Goal: Task Accomplishment & Management: Use online tool/utility

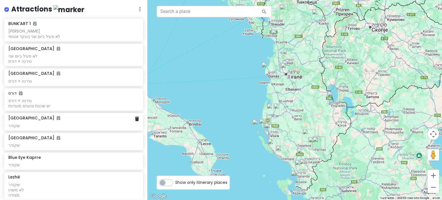
scroll to position [86, 0]
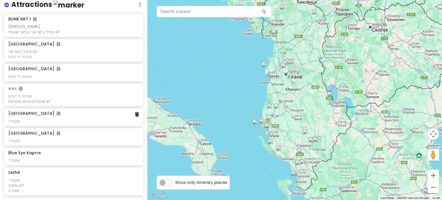
click at [35, 34] on div "שקודר" at bounding box center [73, 29] width 130 height 10
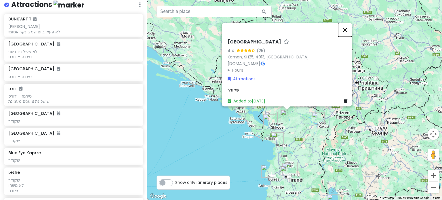
click at [348, 25] on button "סגירה" at bounding box center [345, 30] width 14 height 14
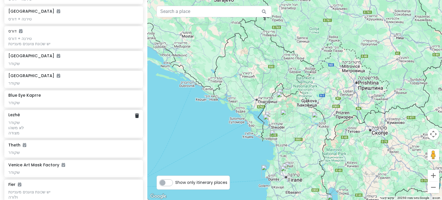
scroll to position [173, 0]
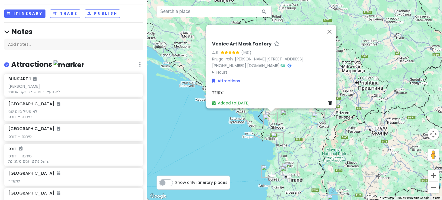
scroll to position [22, 0]
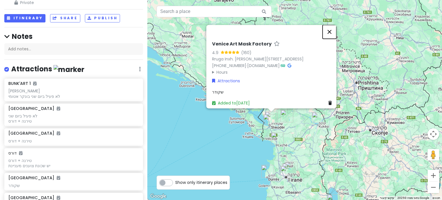
click at [332, 29] on button "סגירה" at bounding box center [330, 32] width 14 height 14
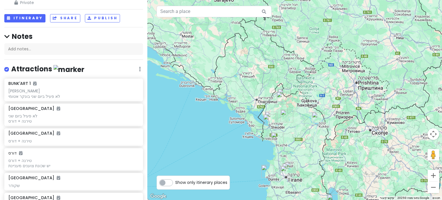
click at [279, 137] on img "Lezhë" at bounding box center [277, 139] width 13 height 13
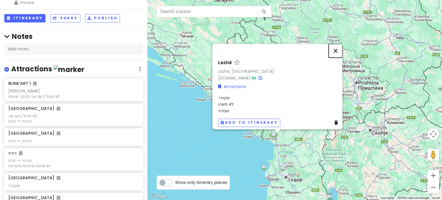
click at [339, 48] on button "סגירה" at bounding box center [336, 51] width 14 height 14
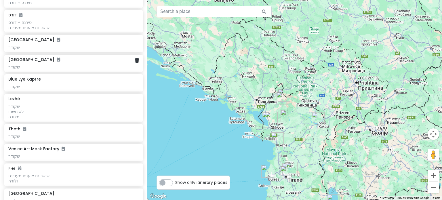
scroll to position [166, 0]
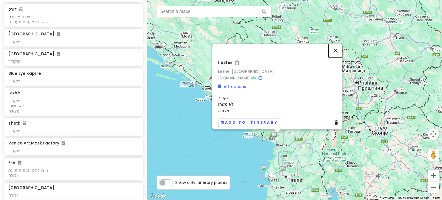
click at [338, 46] on button "סגירה" at bounding box center [336, 51] width 14 height 14
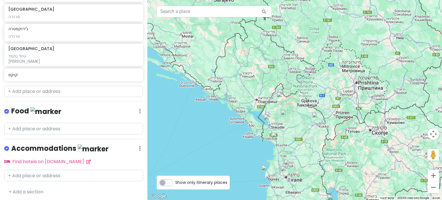
scroll to position [597, 0]
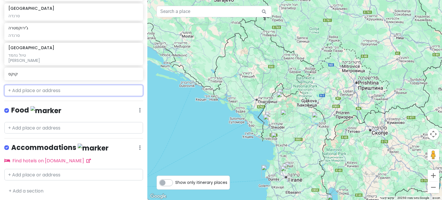
click at [22, 90] on input "text" at bounding box center [73, 91] width 139 height 12
paste input "Puci"
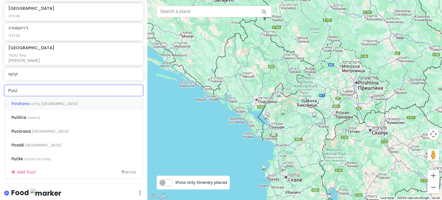
type input "Puci"
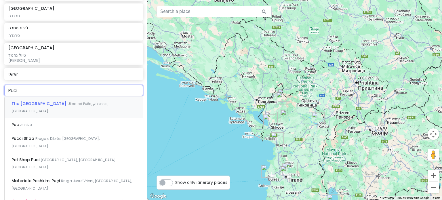
drag, startPoint x: 22, startPoint y: 90, endPoint x: 0, endPoint y: 81, distance: 23.9
click at [0, 81] on div "טירנה Trip Private Change Dates Make a Copy Delete Trip Go Pro ⚡️ Give Feedback…" at bounding box center [73, 100] width 147 height 200
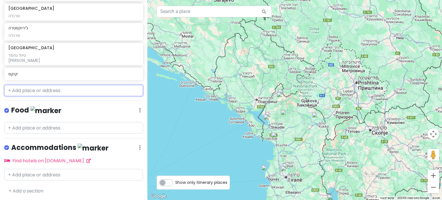
click at [31, 87] on input "text" at bounding box center [73, 91] width 139 height 12
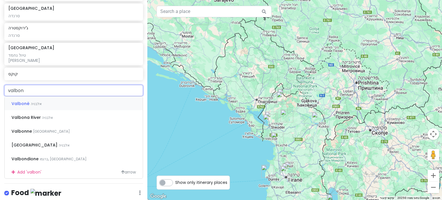
type input "valbone"
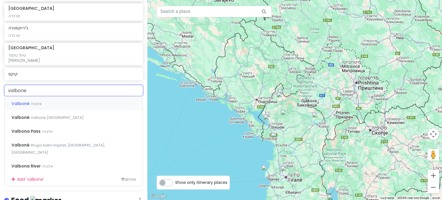
click at [28, 103] on span "Valbonë" at bounding box center [21, 104] width 19 height 6
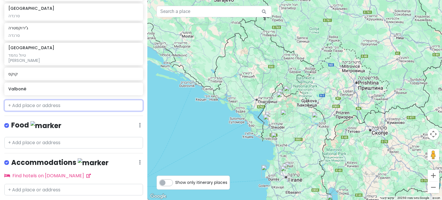
scroll to position [611, 0]
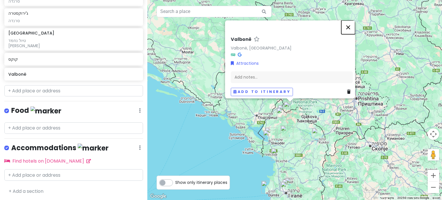
click at [355, 24] on button "סגירה" at bounding box center [349, 27] width 14 height 14
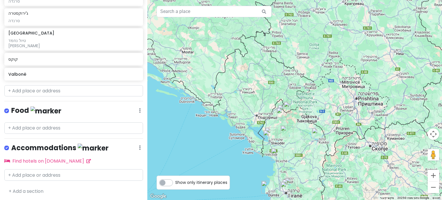
click at [290, 110] on img "Theth" at bounding box center [284, 111] width 13 height 13
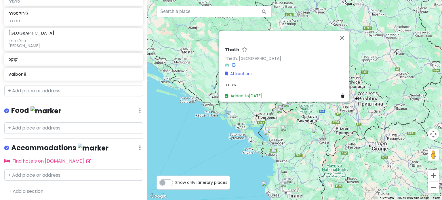
click at [285, 107] on img "Theth" at bounding box center [284, 111] width 13 height 13
click at [281, 115] on img "Blue Eye Kaprre" at bounding box center [283, 114] width 13 height 13
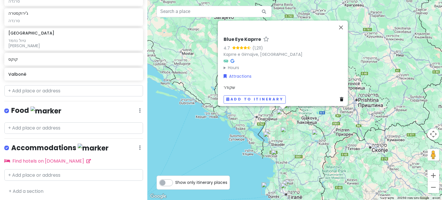
click at [286, 109] on div at bounding box center [282, 107] width 7 height 3
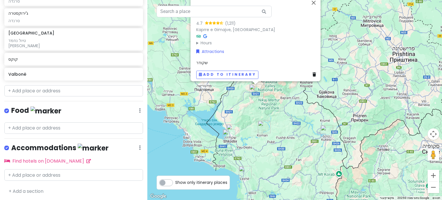
click at [338, 42] on div "Blue Eye Kaprre 4.7 (1,211) Kaprre e Gimajve, אלבניה Hours יום ראשון פתוח 24 שע…" at bounding box center [294, 100] width 295 height 200
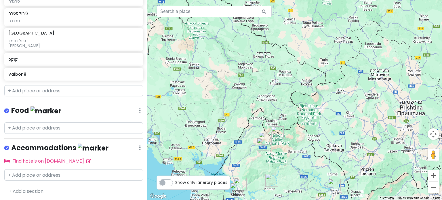
drag, startPoint x: 328, startPoint y: 77, endPoint x: 336, endPoint y: 134, distance: 56.7
click at [336, 134] on div at bounding box center [294, 100] width 295 height 200
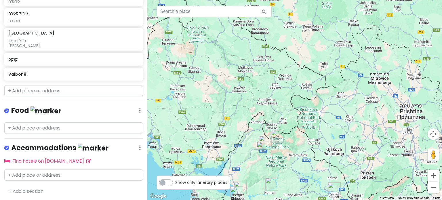
click at [274, 135] on img "Valbonë" at bounding box center [277, 136] width 13 height 13
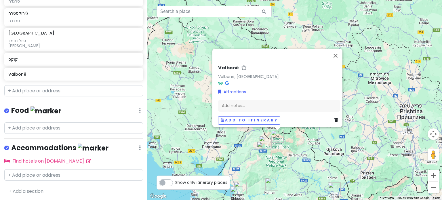
click at [264, 138] on img "Theth" at bounding box center [265, 142] width 13 height 13
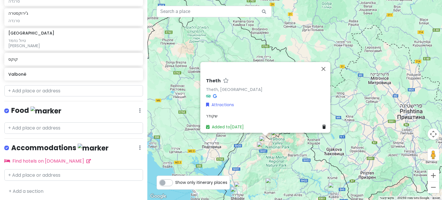
click at [260, 145] on img "Blue Eye Kaprre" at bounding box center [263, 148] width 13 height 13
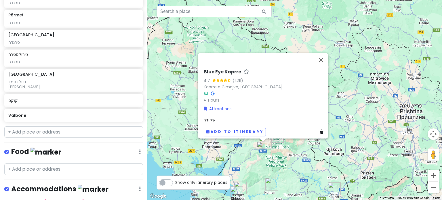
scroll to position [554, 0]
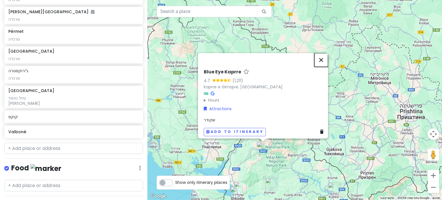
click at [325, 56] on button "סגירה" at bounding box center [322, 60] width 14 height 14
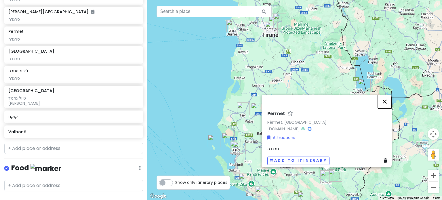
click at [388, 96] on button "סגירה" at bounding box center [385, 102] width 14 height 14
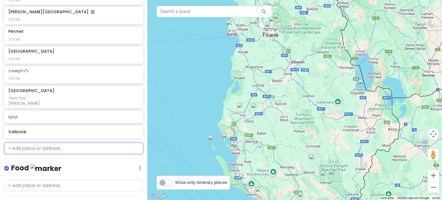
click at [39, 148] on input "text" at bounding box center [73, 149] width 139 height 12
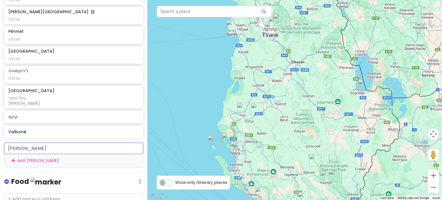
type input "[PERSON_NAME]"
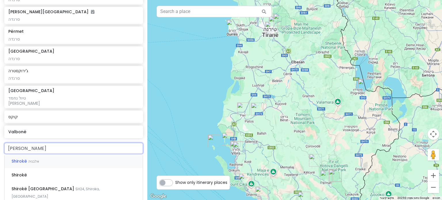
click at [14, 162] on span "Shirokë" at bounding box center [20, 161] width 17 height 6
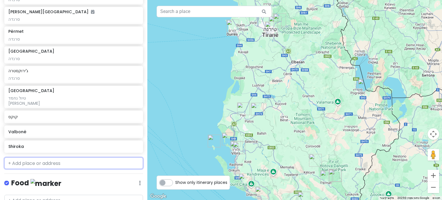
scroll to position [569, 0]
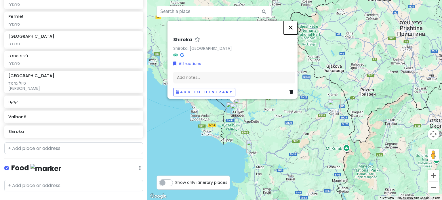
click at [295, 23] on button "סגירה" at bounding box center [291, 28] width 14 height 14
